Goal: Transaction & Acquisition: Purchase product/service

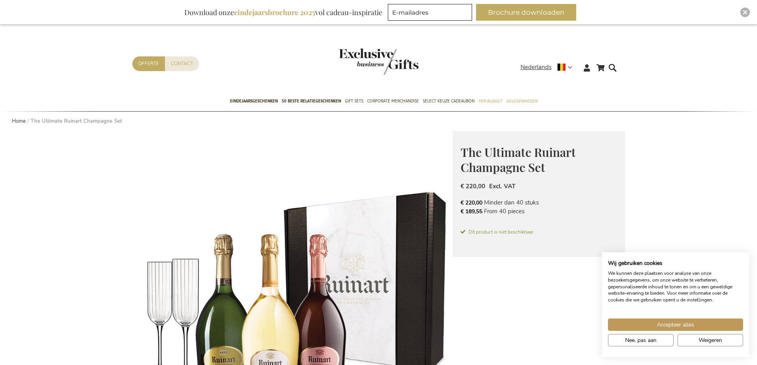
click at [685, 317] on div "Accepteer alles Nee, pas aan Weigeren" at bounding box center [675, 328] width 147 height 43
click at [682, 321] on span "Accepteer alles" at bounding box center [675, 325] width 37 height 8
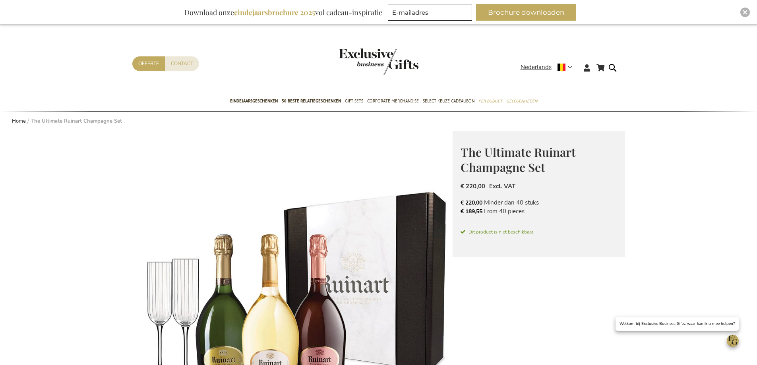
scroll to position [199, 0]
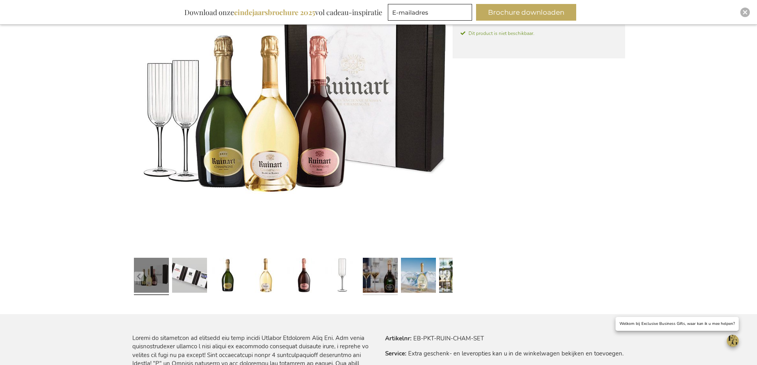
click at [370, 275] on link at bounding box center [380, 277] width 35 height 44
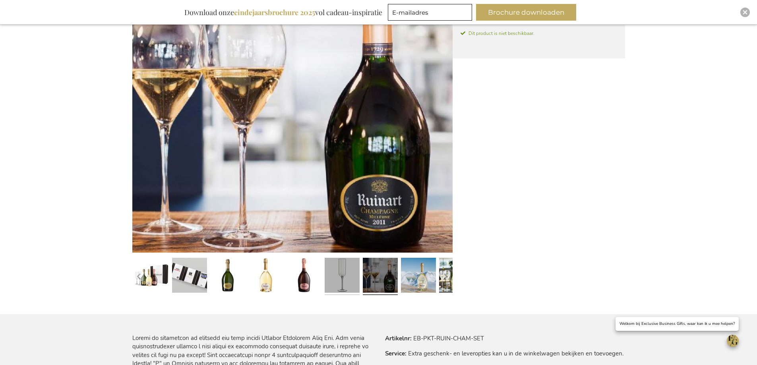
click at [350, 268] on link at bounding box center [342, 277] width 35 height 44
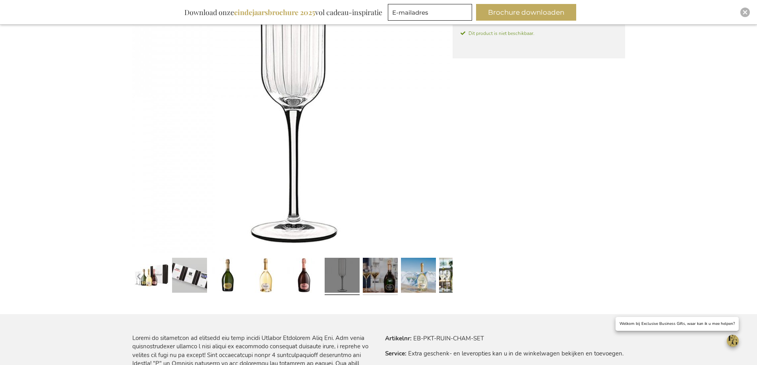
click at [367, 270] on link at bounding box center [380, 277] width 35 height 44
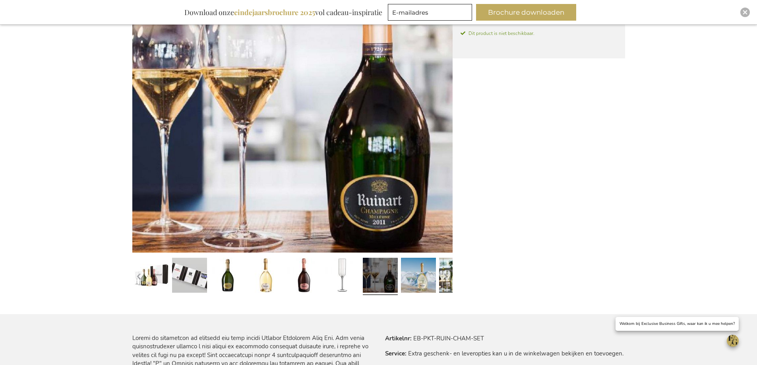
scroll to position [132, 0]
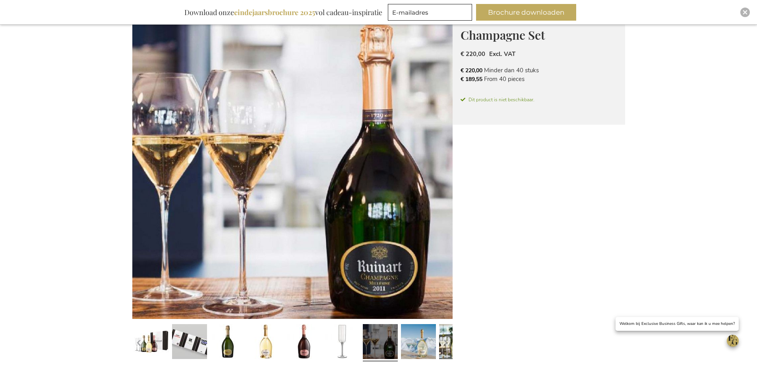
click at [402, 175] on img at bounding box center [292, 159] width 320 height 320
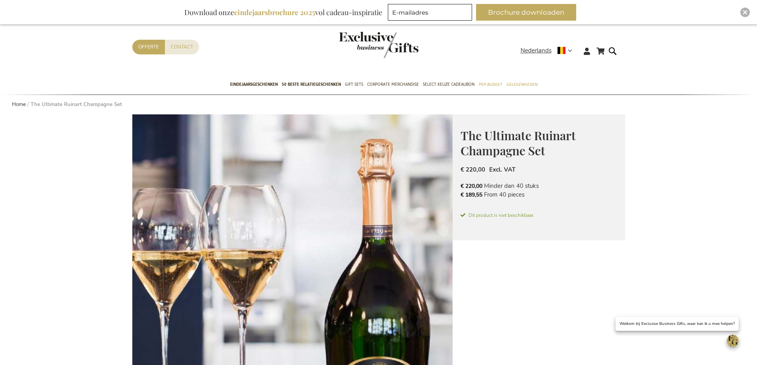
scroll to position [0, 0]
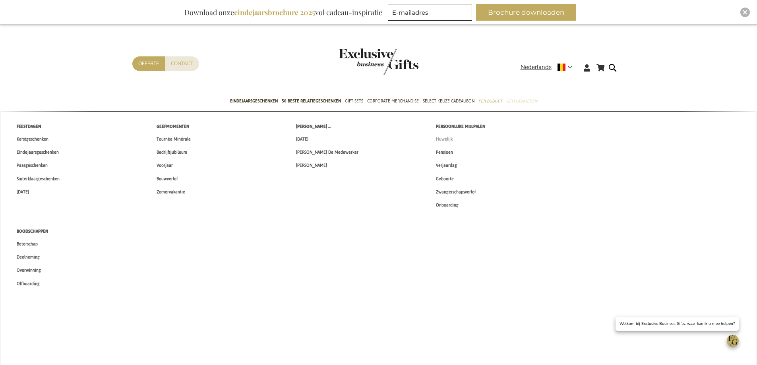
click at [449, 139] on span "Huwelijk" at bounding box center [444, 139] width 17 height 8
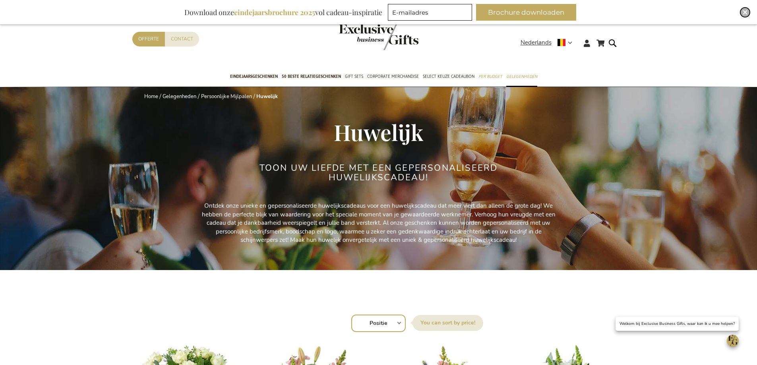
click at [744, 11] on img "Close" at bounding box center [745, 12] width 5 height 5
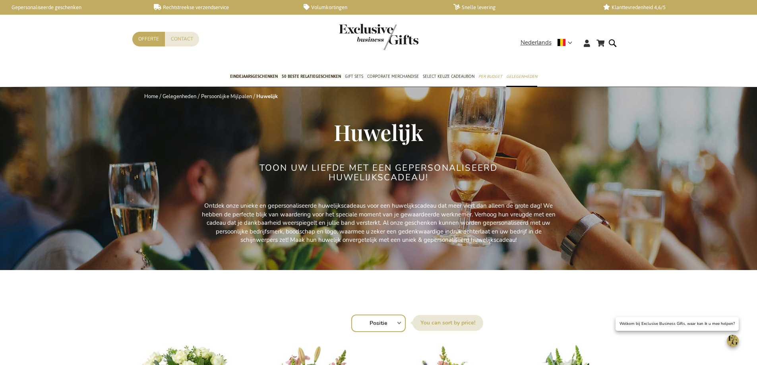
click at [384, 37] on img "store logo" at bounding box center [378, 37] width 79 height 26
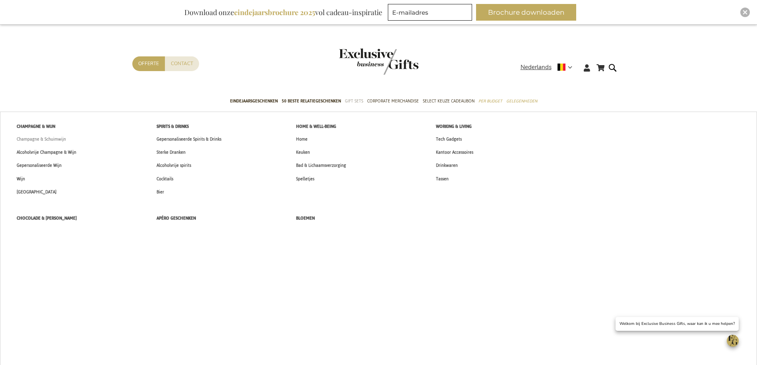
click at [54, 140] on span "Champagne & Schuimwijn" at bounding box center [41, 139] width 49 height 8
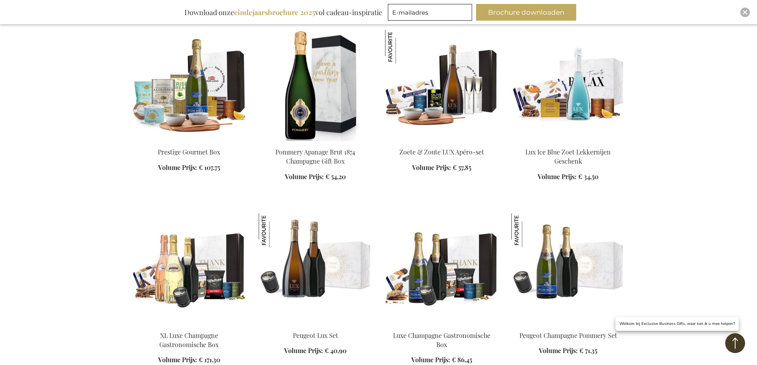
scroll to position [795, 0]
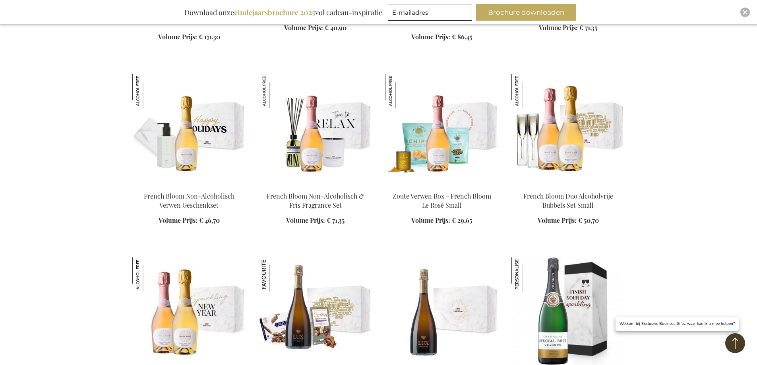
scroll to position [1125, 0]
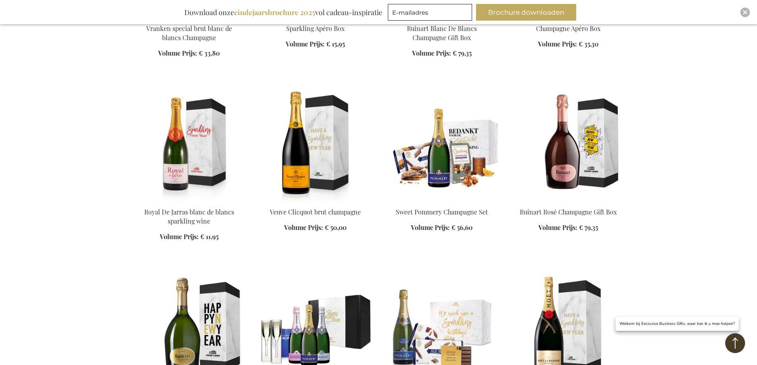
scroll to position [1854, 0]
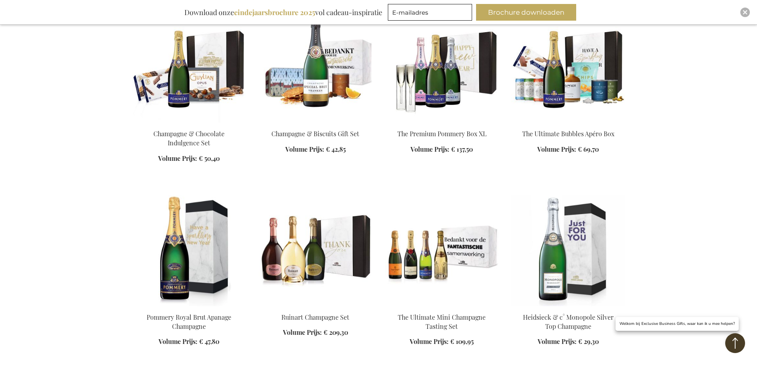
scroll to position [2980, 0]
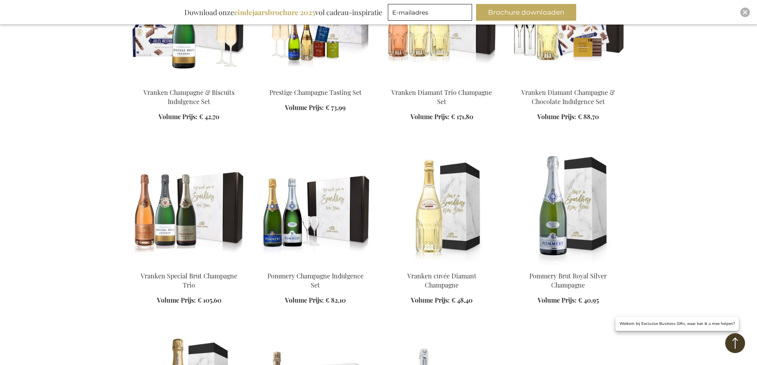
scroll to position [3377, 0]
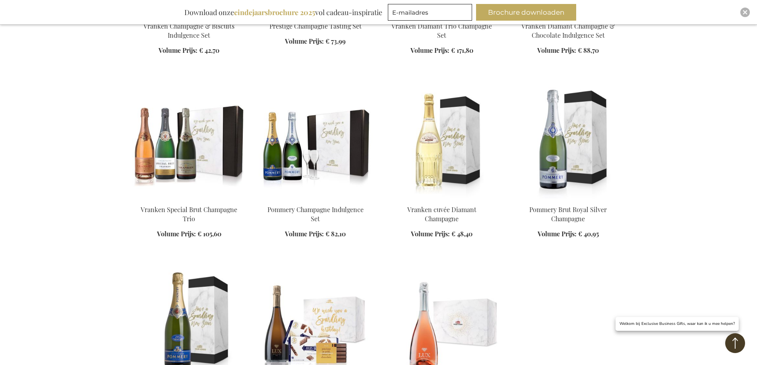
click at [310, 160] on img at bounding box center [316, 142] width 114 height 111
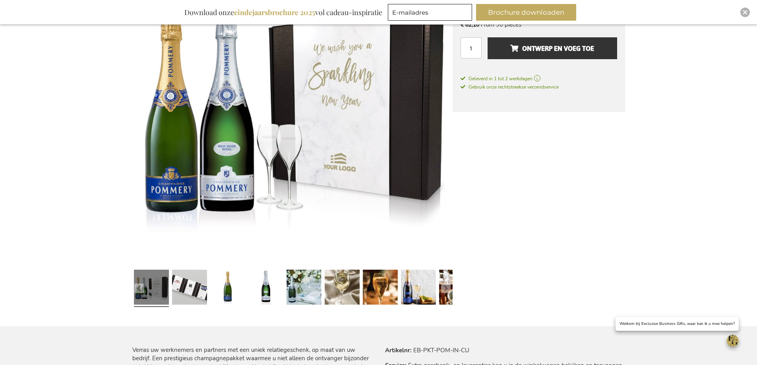
scroll to position [157, 0]
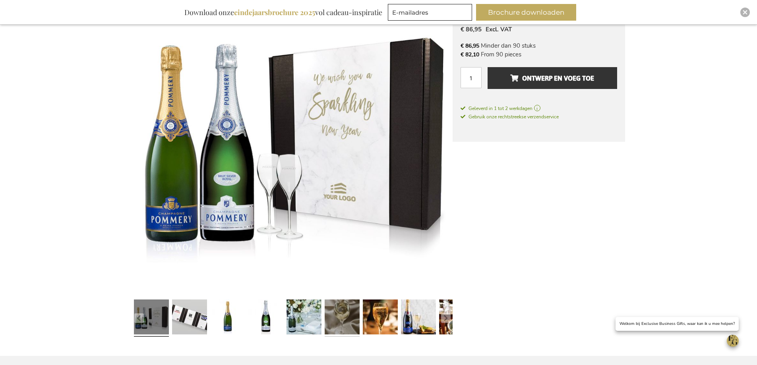
click at [335, 316] on link at bounding box center [342, 318] width 35 height 44
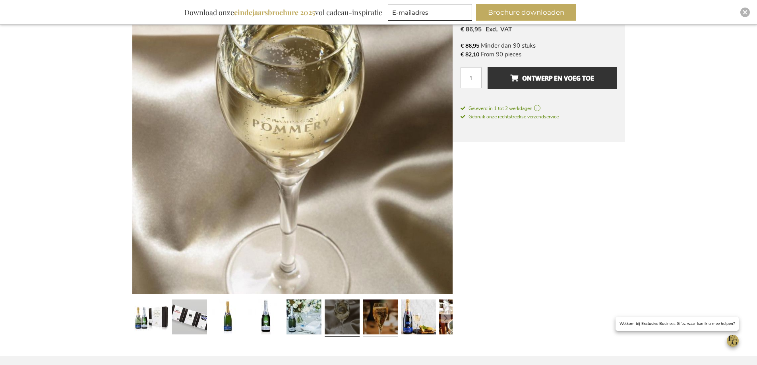
click at [377, 320] on link at bounding box center [380, 318] width 35 height 44
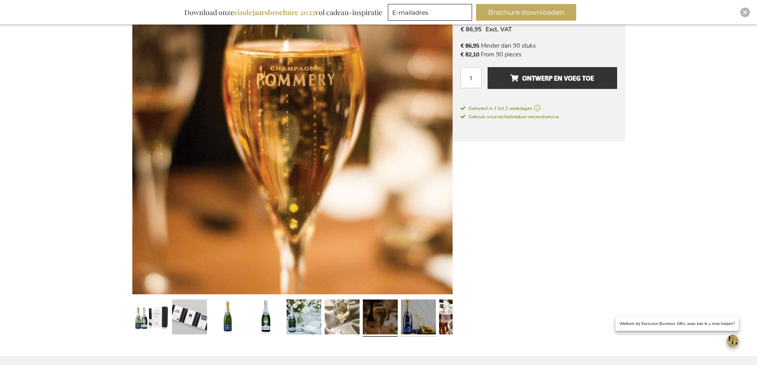
click at [406, 305] on link at bounding box center [418, 318] width 35 height 44
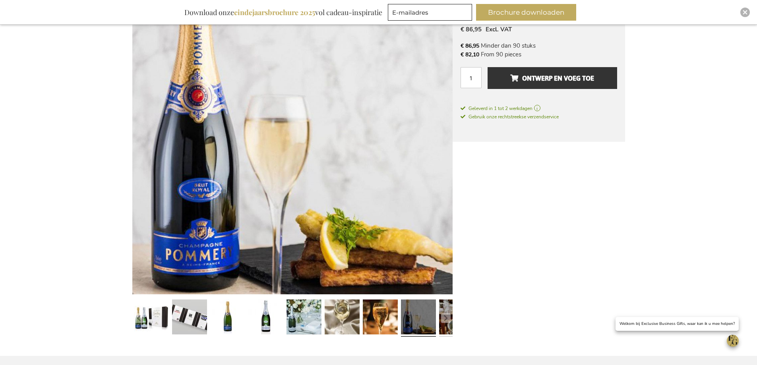
click at [444, 311] on link at bounding box center [456, 318] width 35 height 44
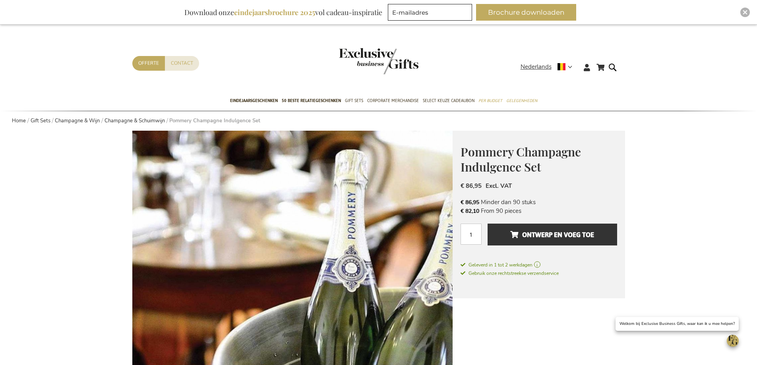
scroll to position [0, 0]
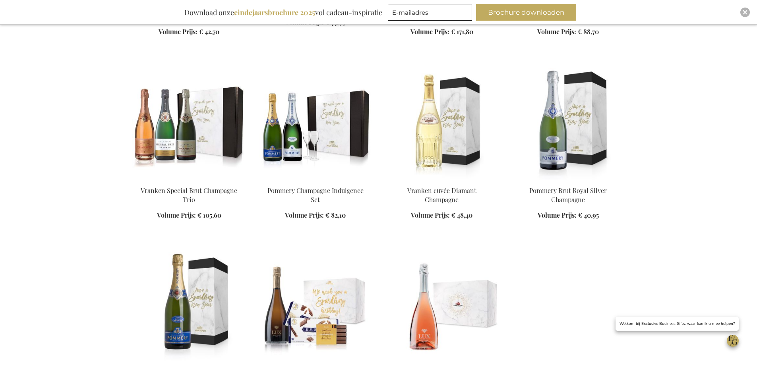
scroll to position [712, 0]
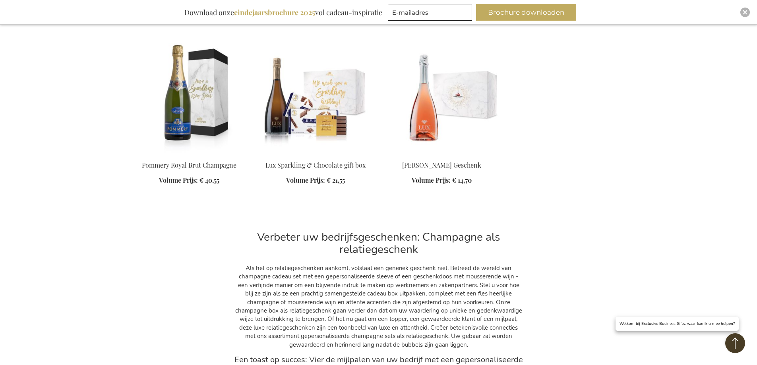
scroll to position [844, 0]
